Goal: Transaction & Acquisition: Purchase product/service

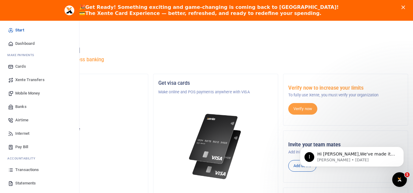
click at [31, 94] on span "Mobile Money" at bounding box center [27, 93] width 24 height 6
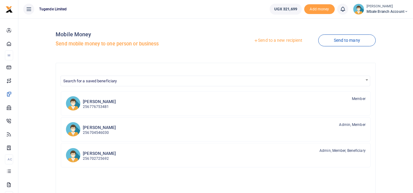
click at [285, 40] on link "Send to a new recipient" at bounding box center [278, 40] width 80 height 11
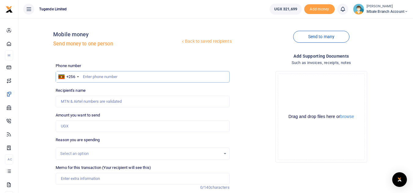
click at [108, 76] on input "text" at bounding box center [143, 77] width 174 height 12
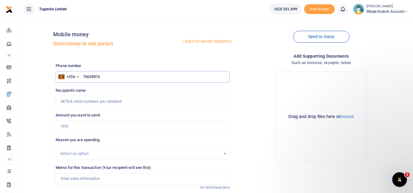
type input "756398762"
type input "Isaac Wasengela"
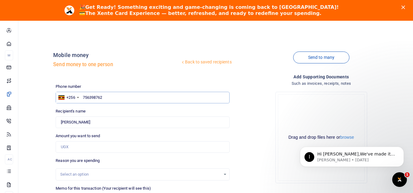
type input "756398762"
click at [83, 128] on div "Phone number +256 Uganda +256 756398762 Phone is required. Recipient's name Fou…" at bounding box center [142, 174] width 178 height 181
click at [80, 147] on input "Amount you want to send" at bounding box center [143, 147] width 174 height 12
type input "100,000"
click at [218, 175] on div "Select an option" at bounding box center [140, 175] width 160 height 6
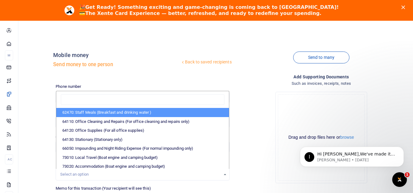
click at [167, 113] on li "62470: Staff Meals (Breakfast and drinking water )" at bounding box center [142, 112] width 172 height 9
select select "23"
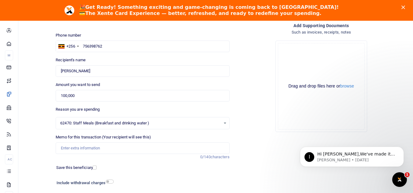
scroll to position [53, 0]
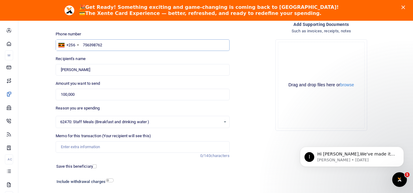
click at [113, 43] on input "756398762" at bounding box center [143, 45] width 174 height 12
type input "788016060"
type input "Felix Abednego"
type input "788016060"
click at [95, 145] on input "Memo for this transaction (Your recipient will see this)" at bounding box center [143, 147] width 174 height 12
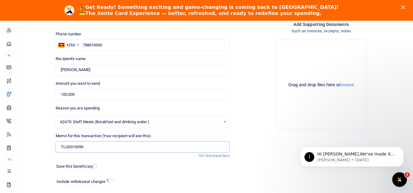
click at [86, 148] on input "TLUG016096" at bounding box center [143, 147] width 174 height 12
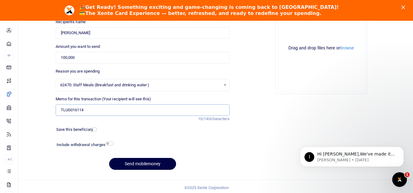
scroll to position [92, 0]
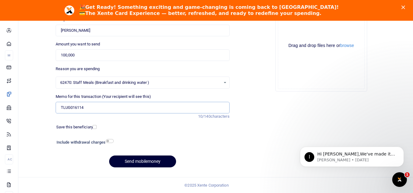
type input "TLUG016114"
click at [158, 160] on button "Send mobilemoney" at bounding box center [142, 162] width 67 height 12
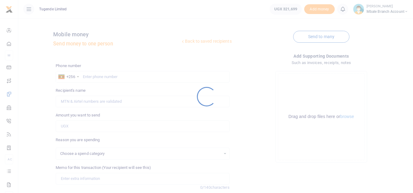
scroll to position [71, 0]
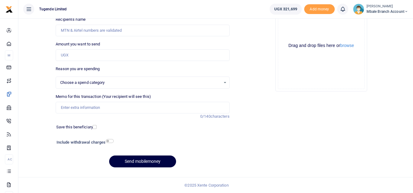
select select
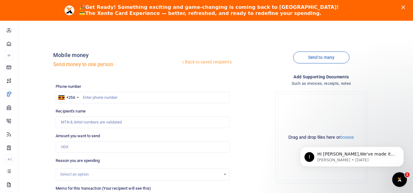
scroll to position [0, 0]
